Goal: Transaction & Acquisition: Purchase product/service

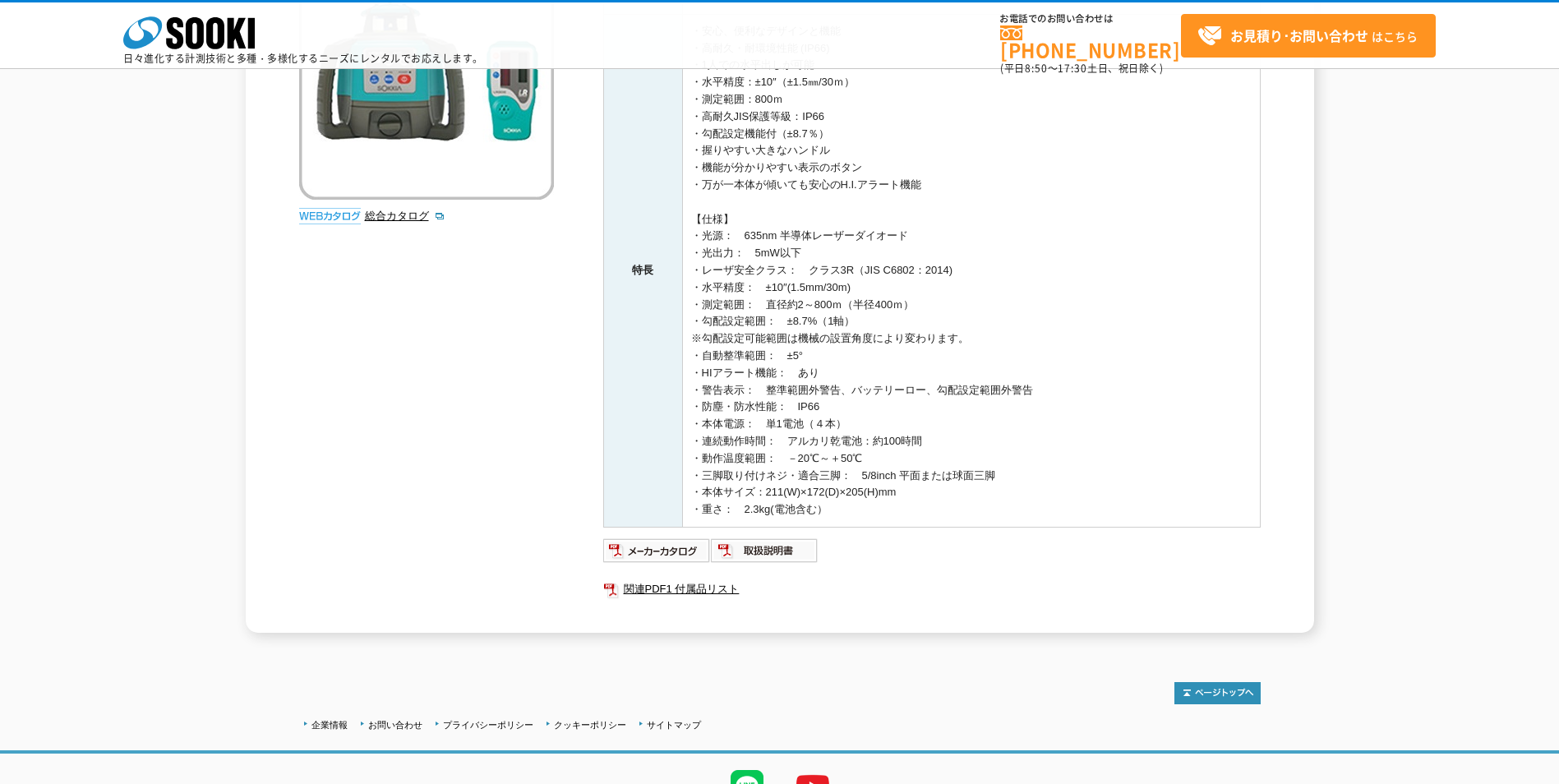
scroll to position [366, 0]
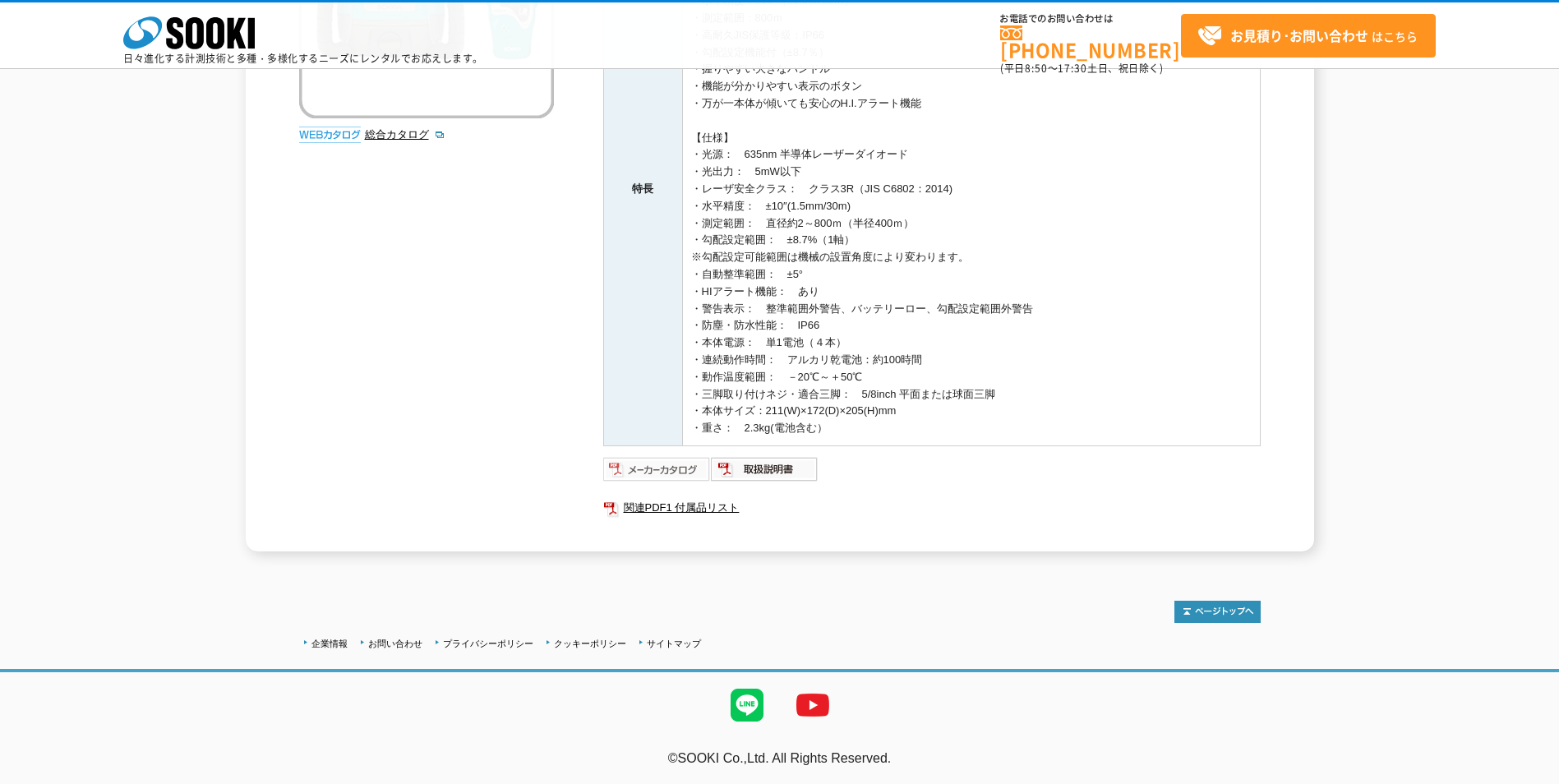
click at [665, 467] on img at bounding box center [657, 469] width 107 height 26
click at [649, 466] on img at bounding box center [657, 469] width 107 height 26
click at [782, 468] on img at bounding box center [765, 469] width 107 height 26
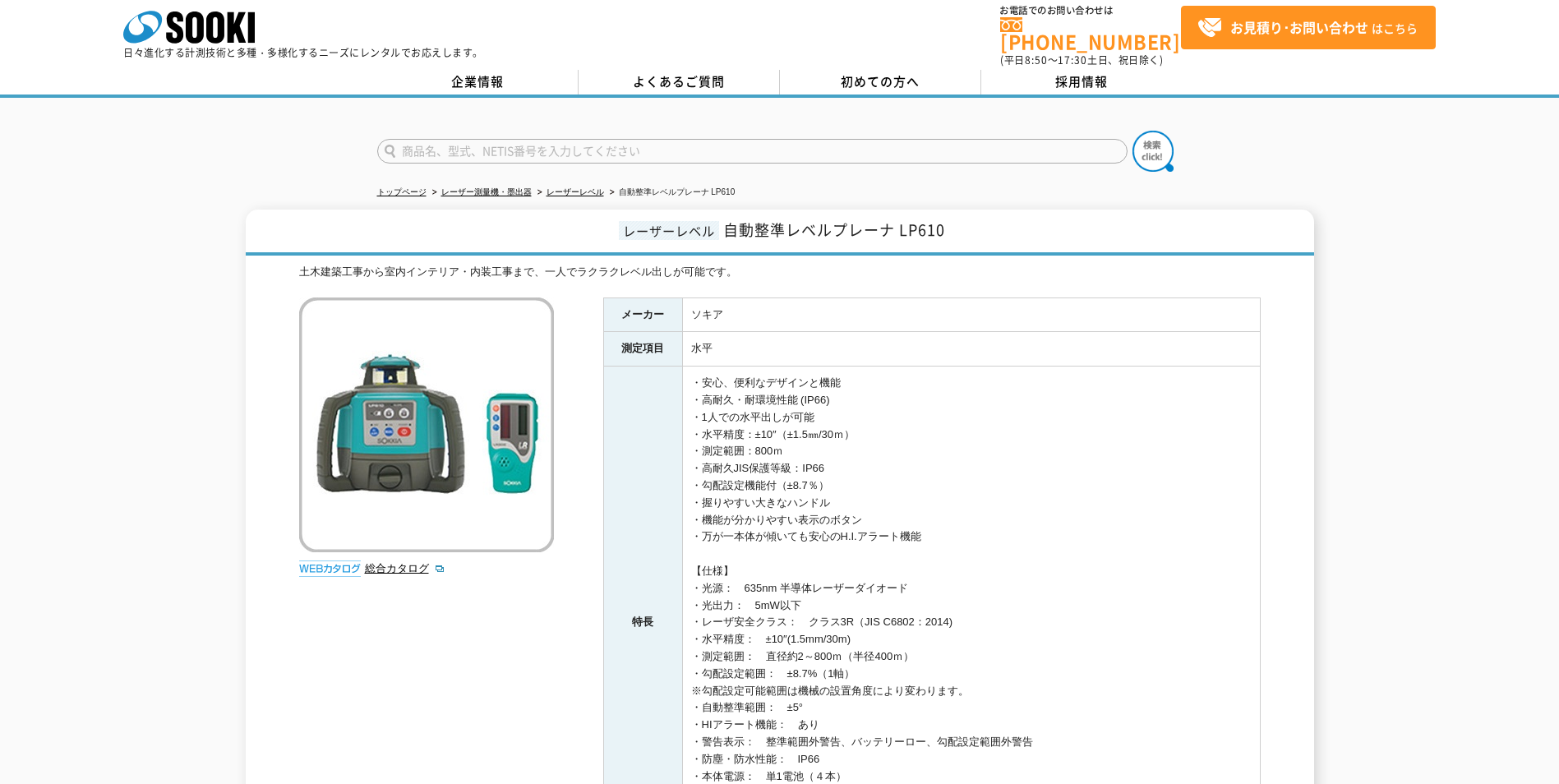
scroll to position [0, 0]
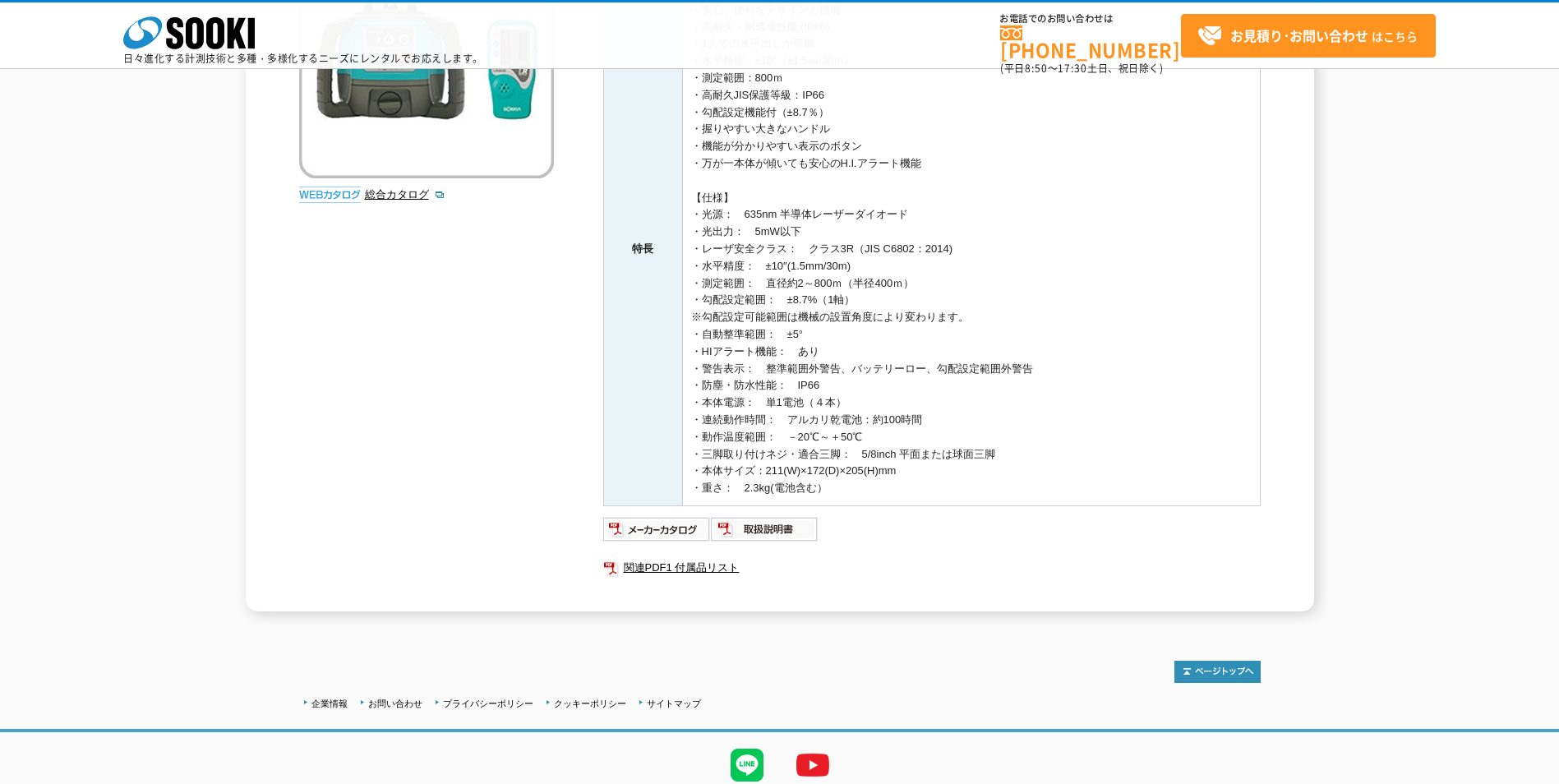
scroll to position [366, 0]
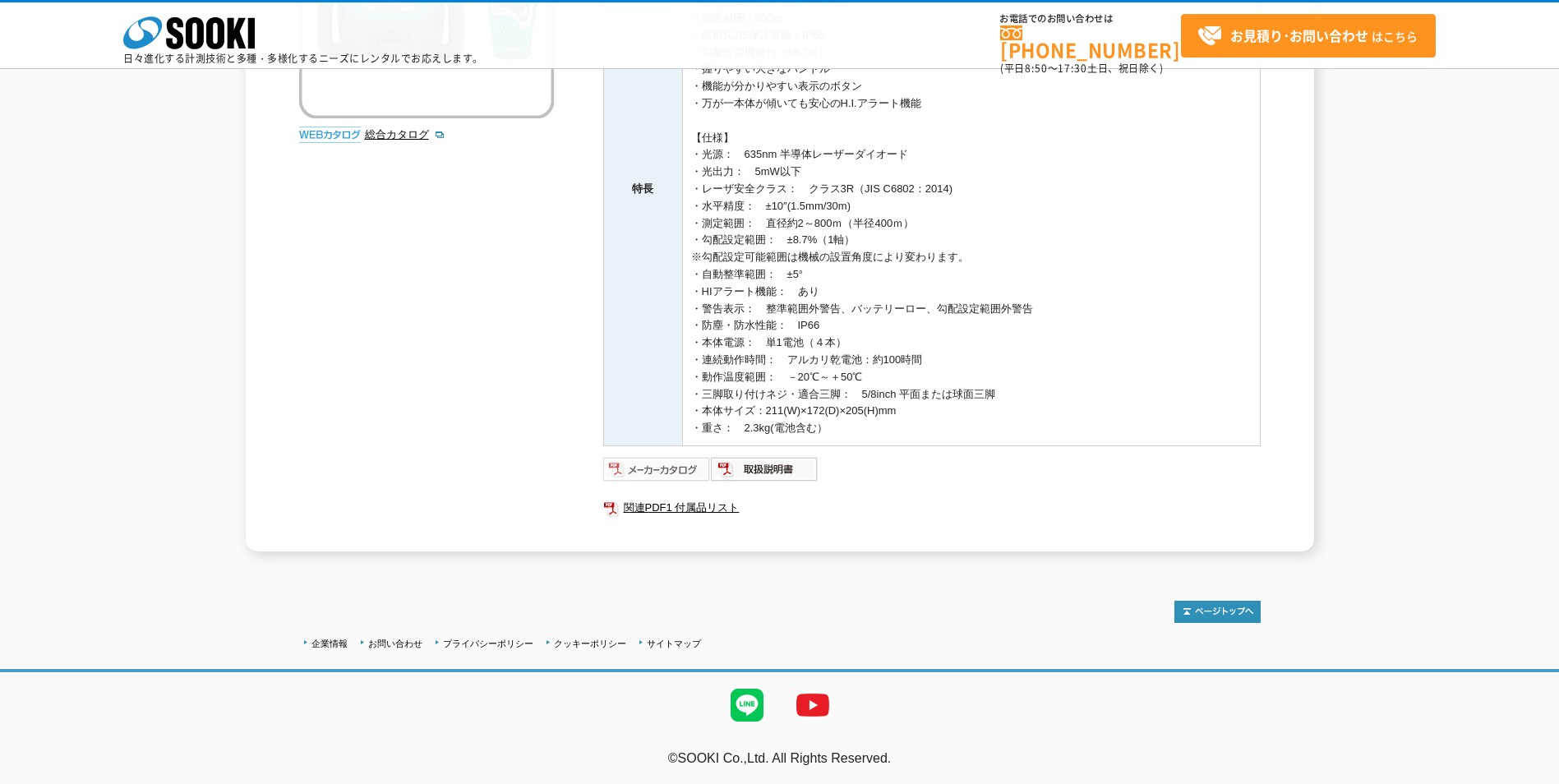
click at [660, 473] on img at bounding box center [657, 469] width 107 height 26
